Goal: Transaction & Acquisition: Purchase product/service

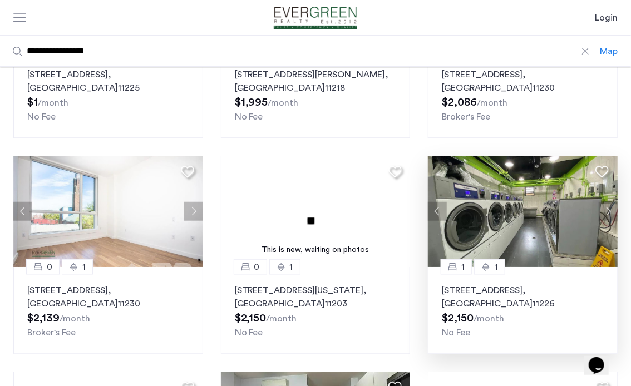
scroll to position [222, 0]
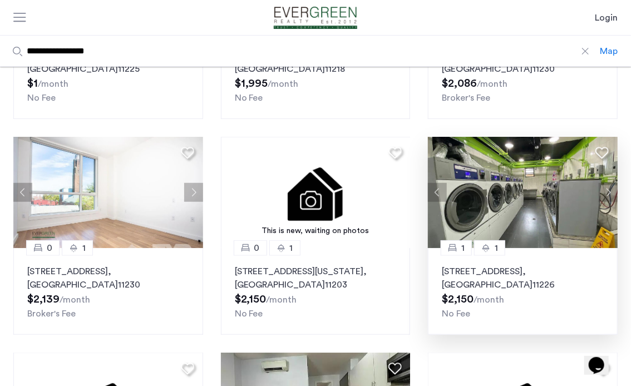
click at [607, 190] on button "Next apartment" at bounding box center [607, 192] width 19 height 19
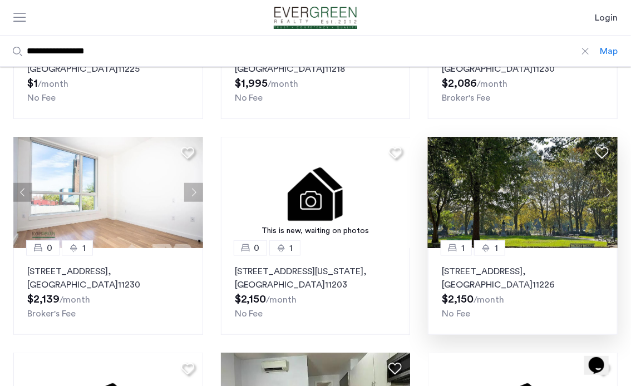
click at [607, 190] on button "Next apartment" at bounding box center [607, 192] width 19 height 19
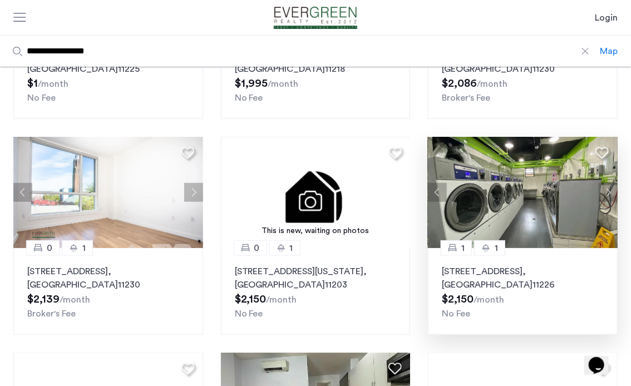
click at [607, 190] on button "Next apartment" at bounding box center [607, 192] width 19 height 19
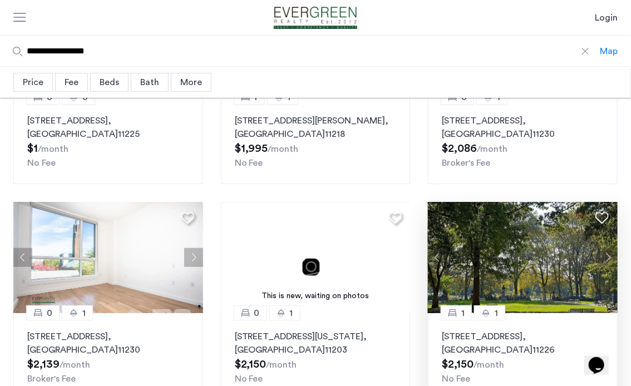
scroll to position [111, 0]
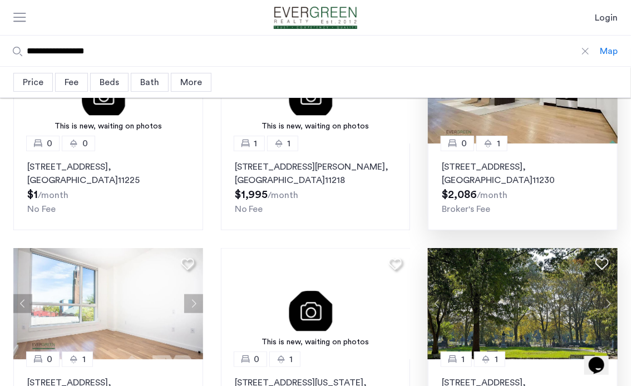
click at [483, 167] on p "1326 Ocean Avenue, Unit 1K, Brooklyn , NY 11230" at bounding box center [523, 173] width 162 height 27
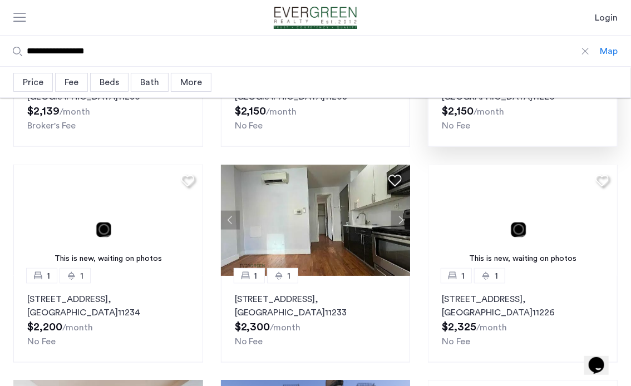
scroll to position [222, 0]
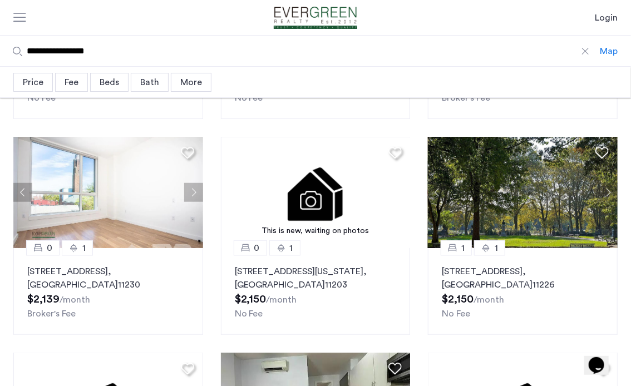
click at [605, 199] on button "Next apartment" at bounding box center [607, 192] width 19 height 19
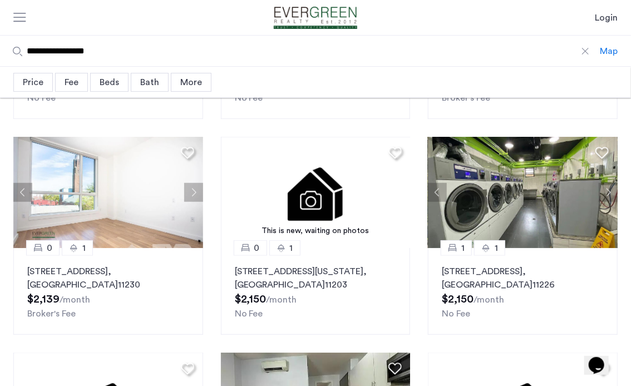
click at [605, 199] on button "Next apartment" at bounding box center [607, 192] width 19 height 19
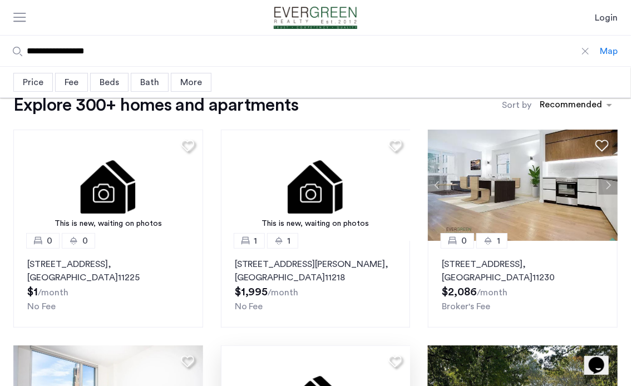
scroll to position [0, 0]
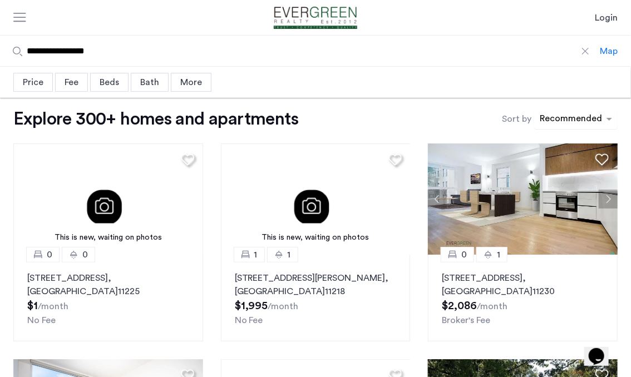
click at [566, 121] on div "sort-apartment" at bounding box center [571, 120] width 66 height 15
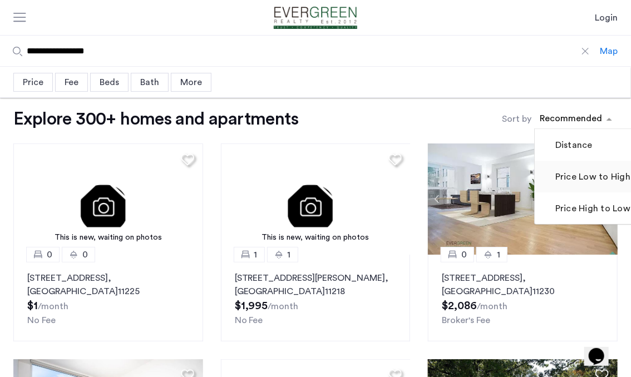
click at [579, 181] on label "Price Low to High" at bounding box center [591, 176] width 77 height 13
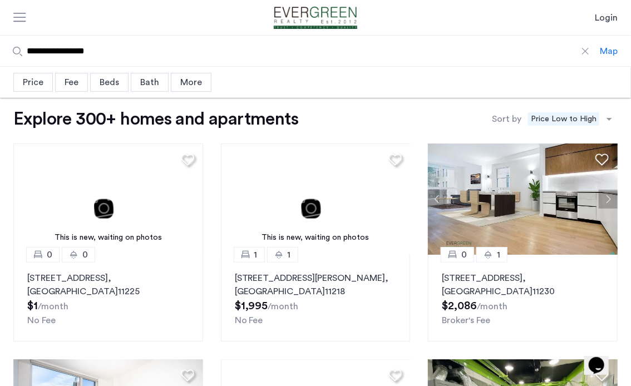
click at [280, 14] on img "Cazamio Logo" at bounding box center [315, 18] width 109 height 22
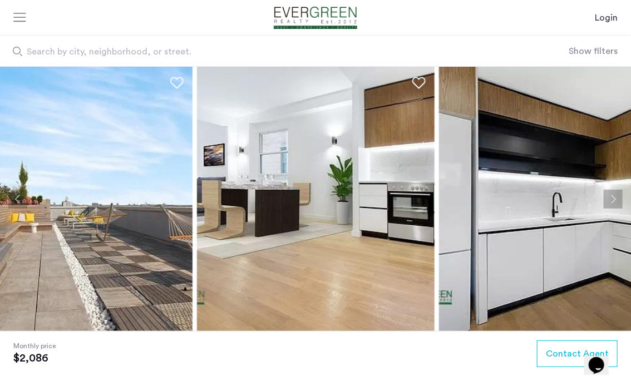
click at [143, 237] on img at bounding box center [73, 199] width 237 height 264
click at [323, 229] on img at bounding box center [315, 199] width 237 height 264
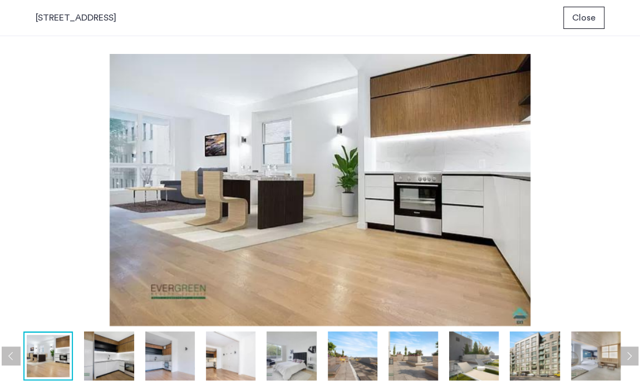
click at [630, 357] on button "Next apartment" at bounding box center [628, 355] width 19 height 19
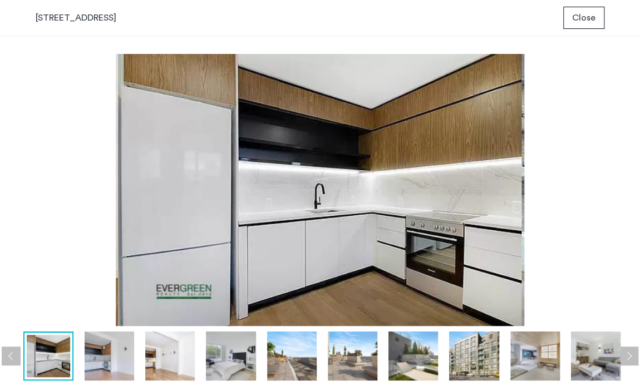
click at [630, 357] on button "Next apartment" at bounding box center [628, 355] width 19 height 19
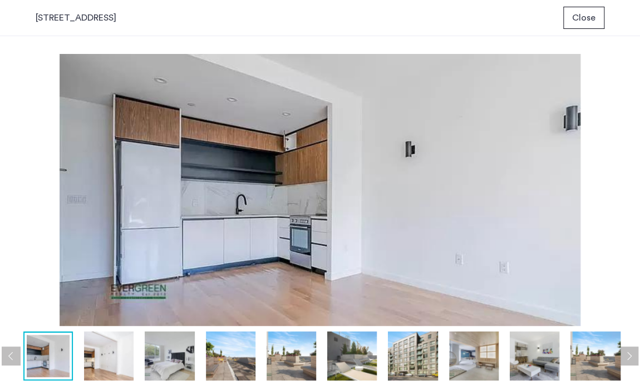
click at [630, 357] on button "Next apartment" at bounding box center [628, 355] width 19 height 19
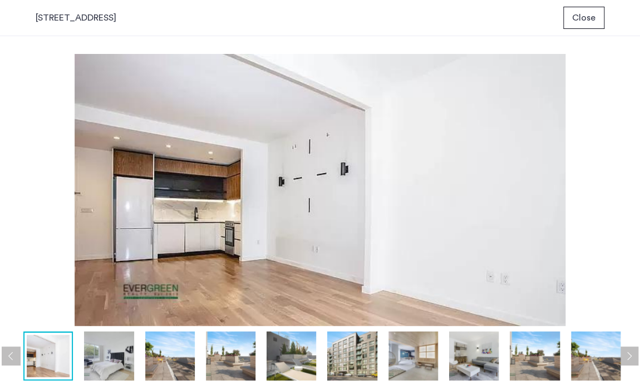
click at [630, 357] on button "Next apartment" at bounding box center [628, 355] width 19 height 19
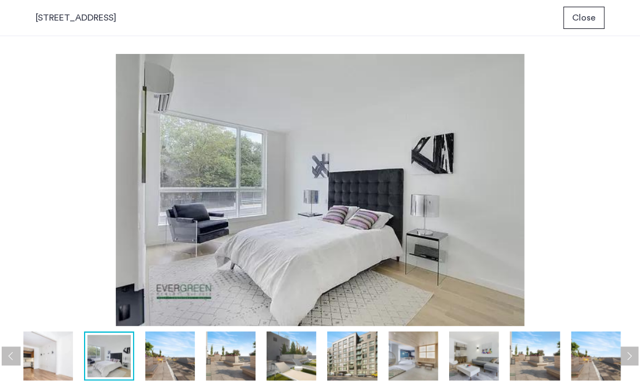
click at [630, 357] on button "Next apartment" at bounding box center [628, 355] width 19 height 19
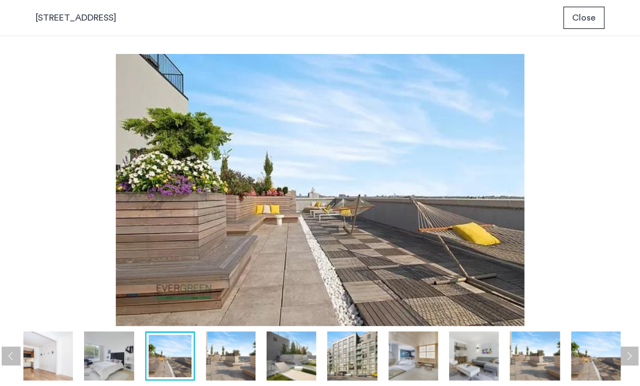
click at [630, 357] on button "Next apartment" at bounding box center [628, 355] width 19 height 19
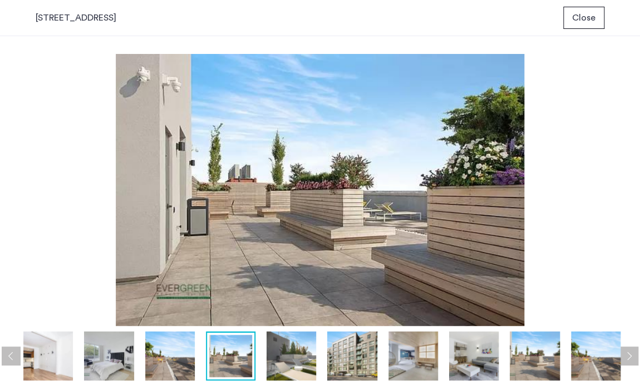
click at [630, 357] on button "Next apartment" at bounding box center [628, 355] width 19 height 19
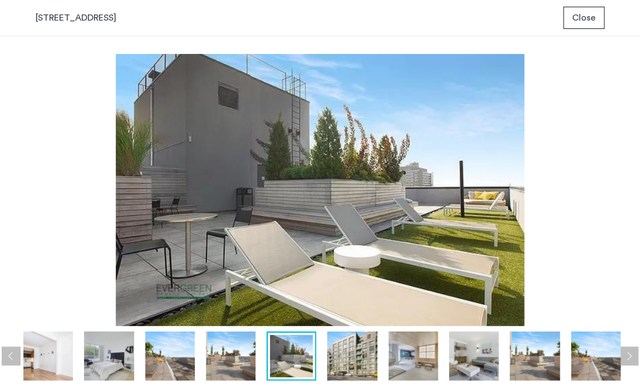
click at [630, 357] on button "Next apartment" at bounding box center [628, 355] width 19 height 19
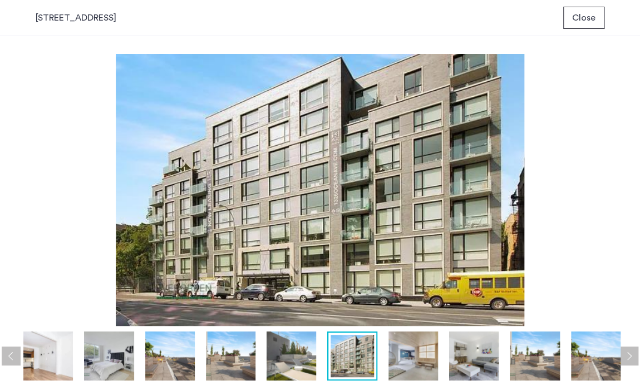
click at [630, 357] on button "Next apartment" at bounding box center [628, 355] width 19 height 19
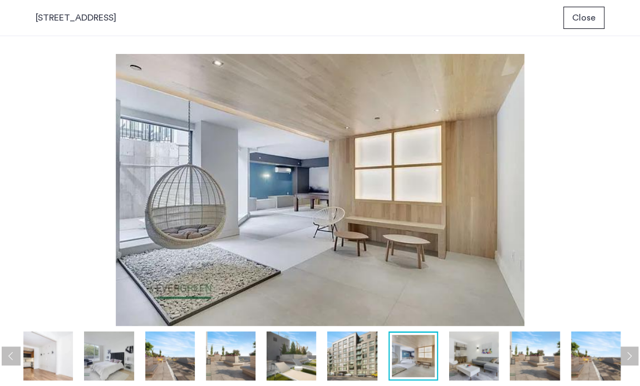
click at [630, 357] on button "Next apartment" at bounding box center [628, 355] width 19 height 19
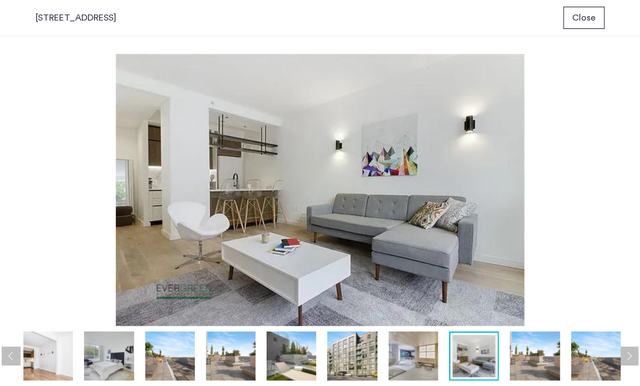
click at [630, 357] on button "Next apartment" at bounding box center [628, 355] width 19 height 19
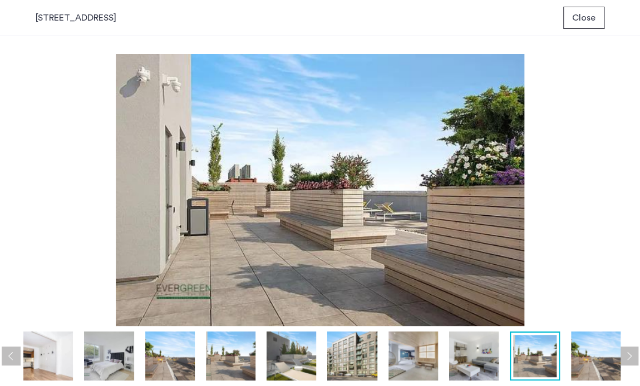
click at [630, 357] on button "Next apartment" at bounding box center [628, 355] width 19 height 19
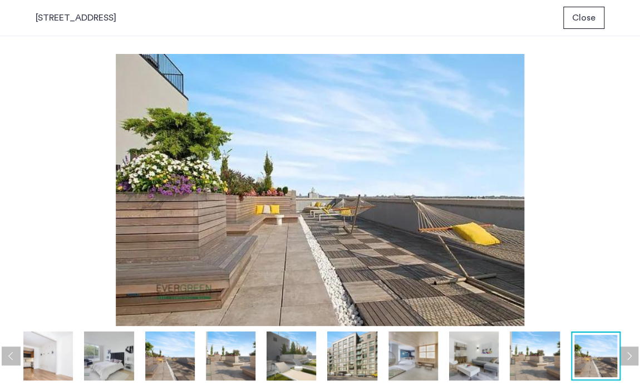
click at [630, 357] on button "Next apartment" at bounding box center [628, 355] width 19 height 19
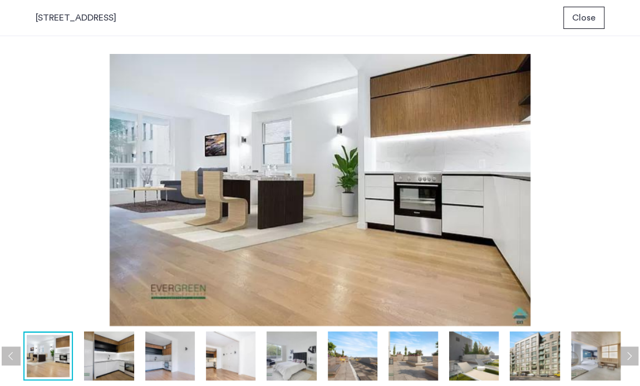
click at [569, 27] on button "Close" at bounding box center [583, 18] width 41 height 22
